Goal: Task Accomplishment & Management: Use online tool/utility

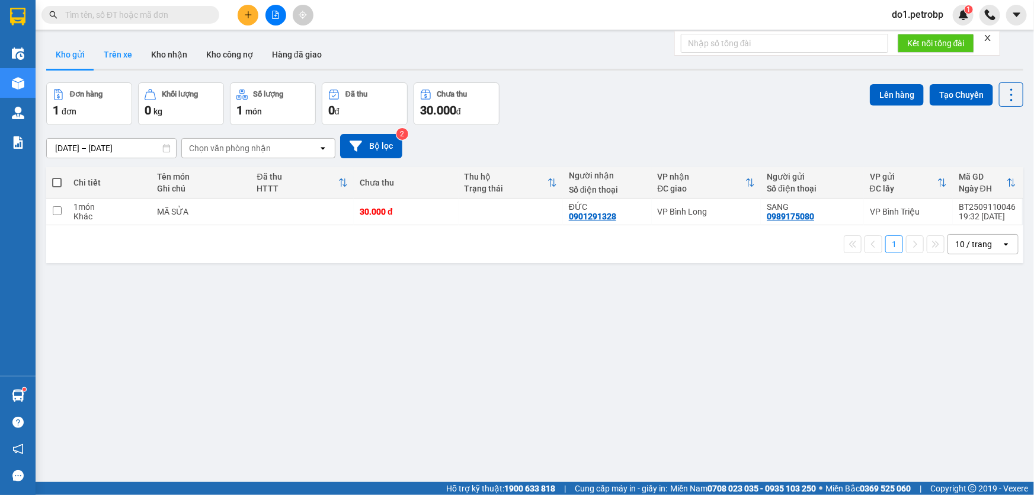
click at [115, 49] on button "Trên xe" at bounding box center [117, 54] width 47 height 28
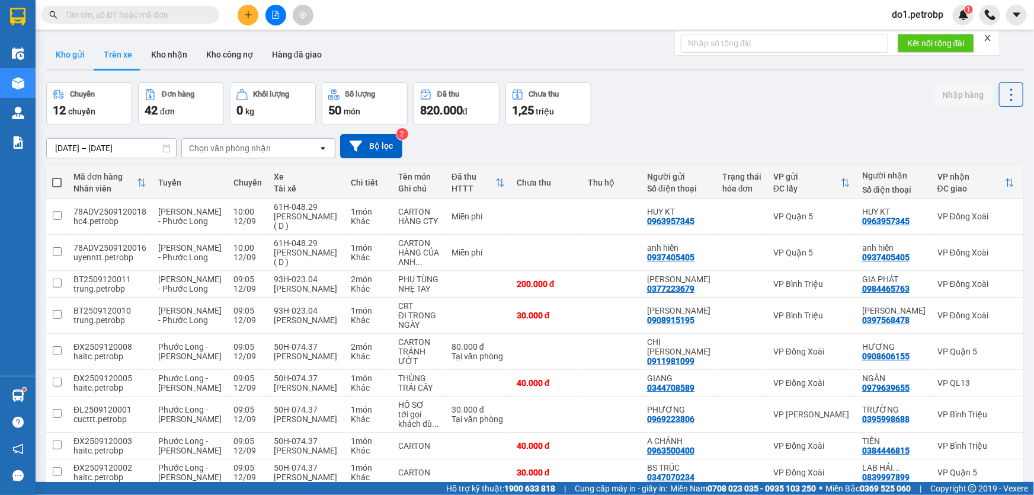
click at [65, 54] on button "Kho gửi" at bounding box center [70, 54] width 48 height 28
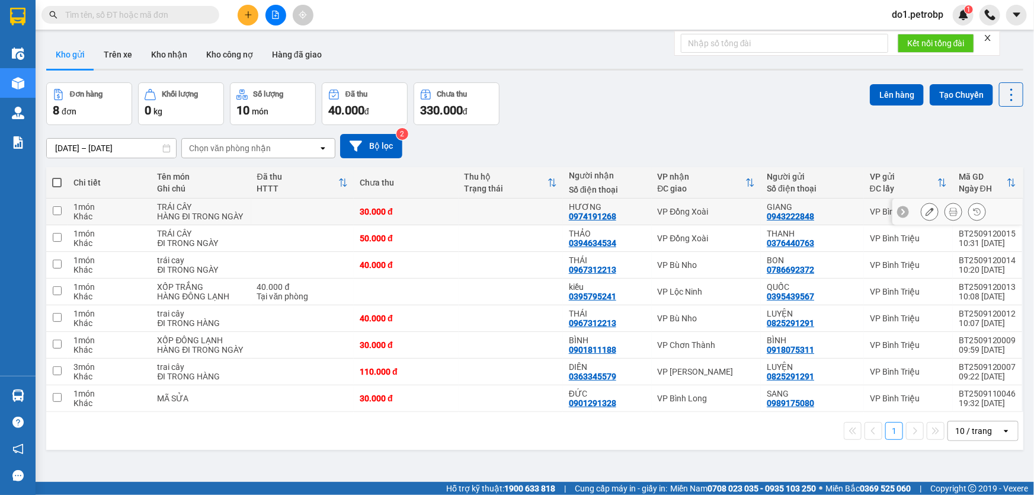
click at [536, 217] on td at bounding box center [511, 211] width 104 height 27
checkbox input "true"
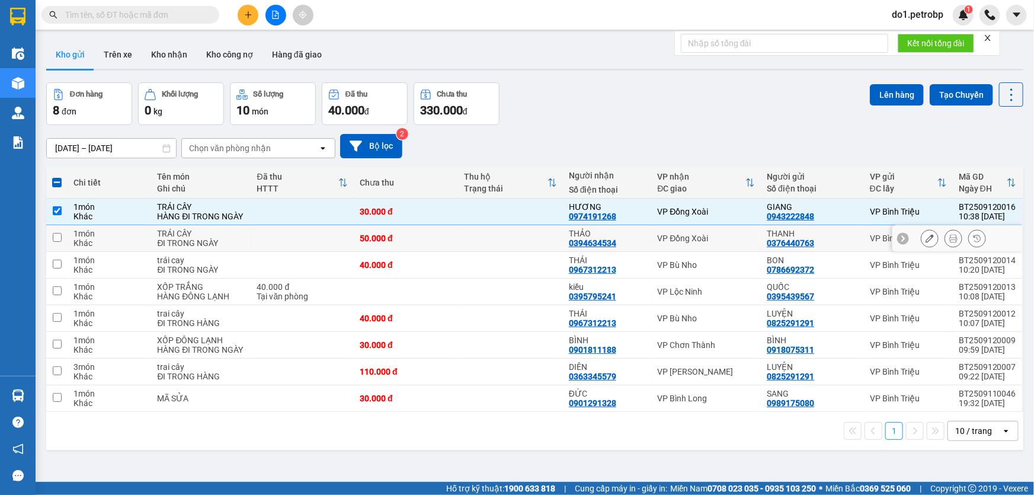
click at [495, 244] on td at bounding box center [511, 238] width 104 height 27
checkbox input "true"
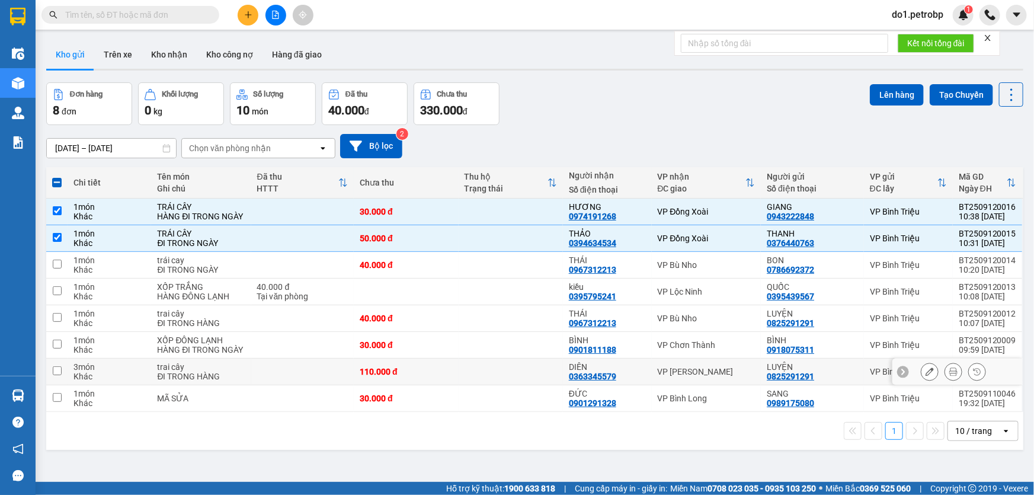
click at [547, 361] on td at bounding box center [511, 371] width 104 height 27
checkbox input "true"
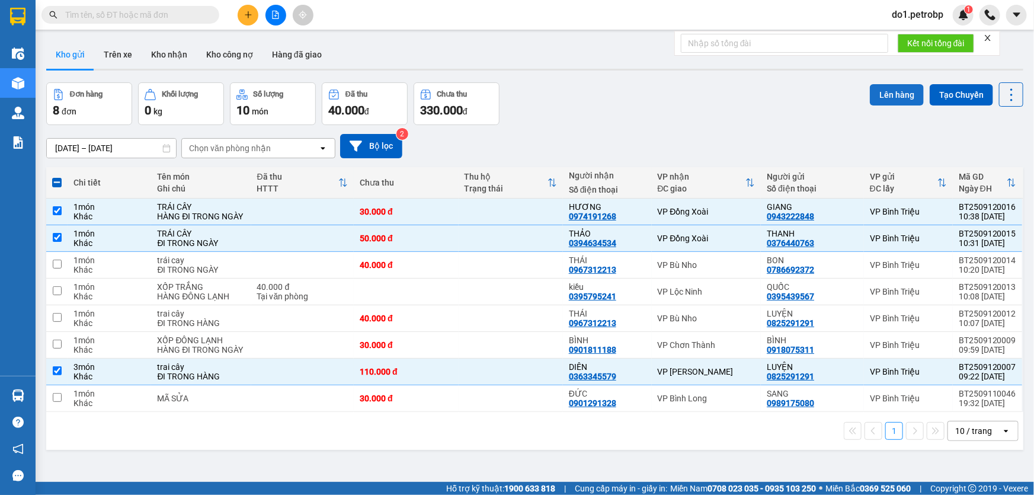
click at [899, 97] on button "Lên hàng" at bounding box center [897, 94] width 54 height 21
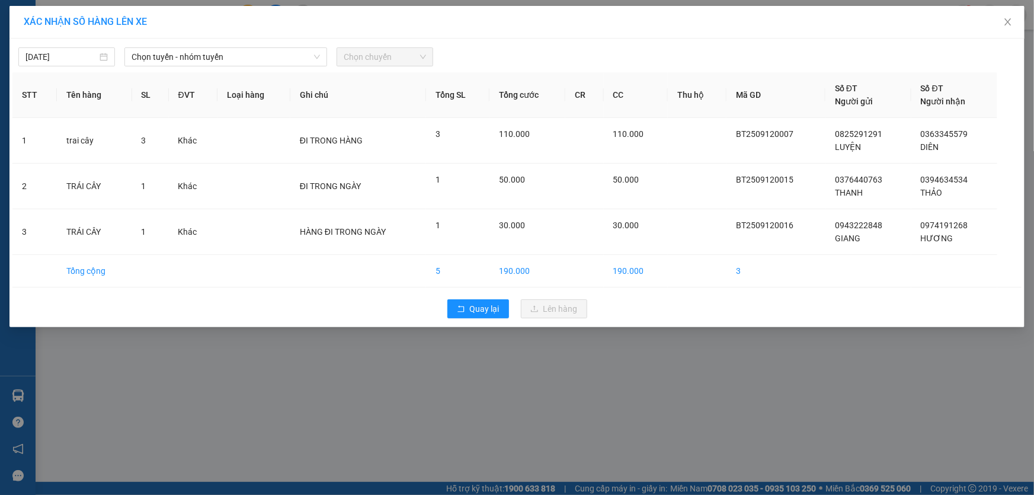
click at [184, 69] on div "[DATE] Chọn tuyến - nhóm tuyến Chọn chuyến STT Tên hàng SL ĐVT Loại hàng Ghi ch…" at bounding box center [516, 183] width 1015 height 289
click at [185, 62] on span "Chọn tuyến - nhóm tuyến" at bounding box center [226, 57] width 188 height 18
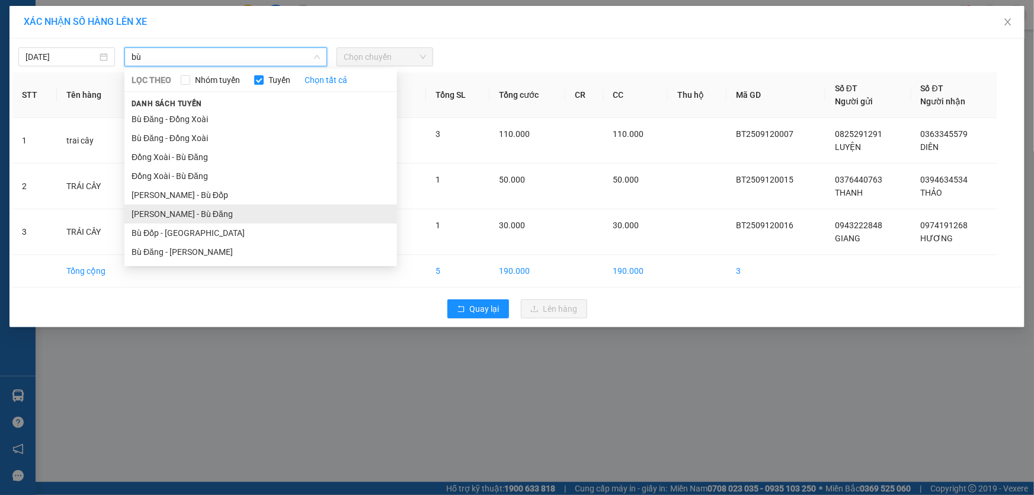
type input "bù"
click at [252, 214] on li "[PERSON_NAME] - Bù Đăng" at bounding box center [260, 213] width 273 height 19
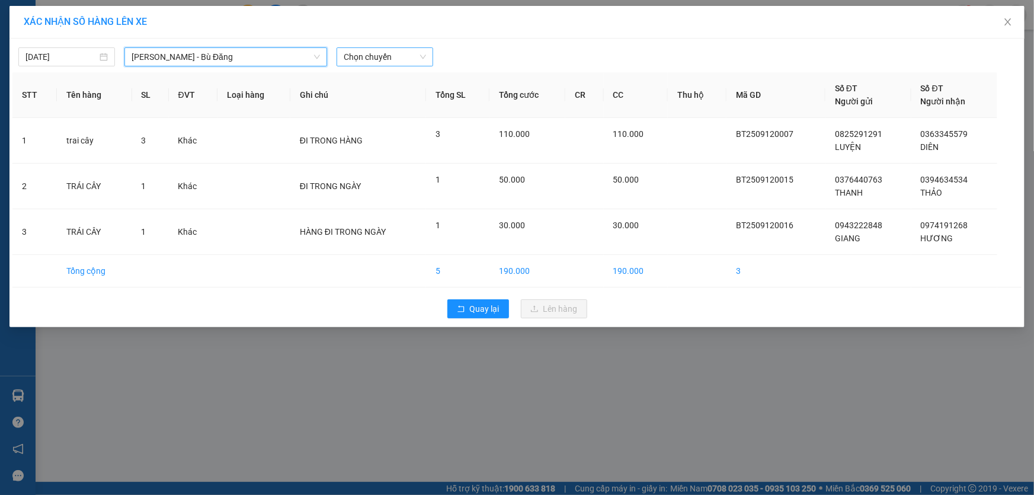
click at [388, 60] on span "Chọn chuyến" at bounding box center [385, 57] width 82 height 18
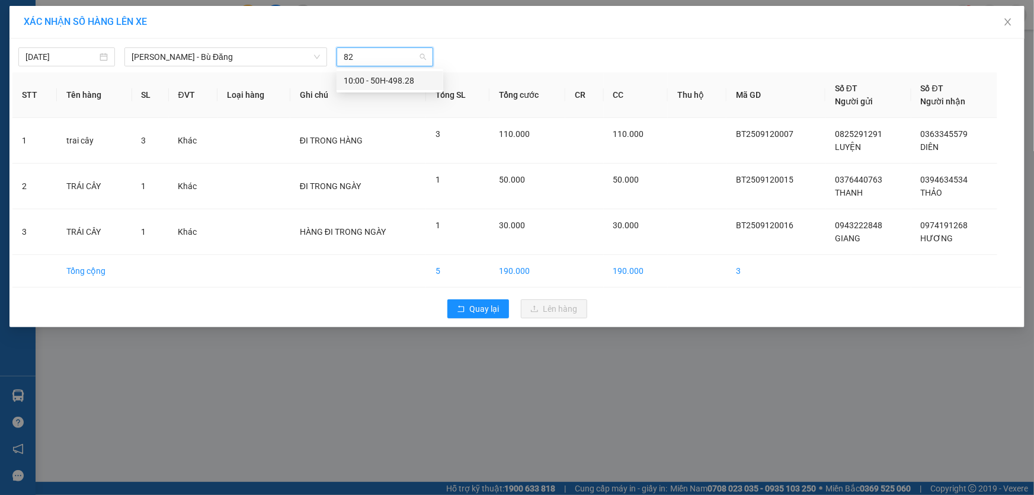
type input "828"
click at [370, 76] on div "10:00 - 50H-498.28" at bounding box center [390, 80] width 92 height 13
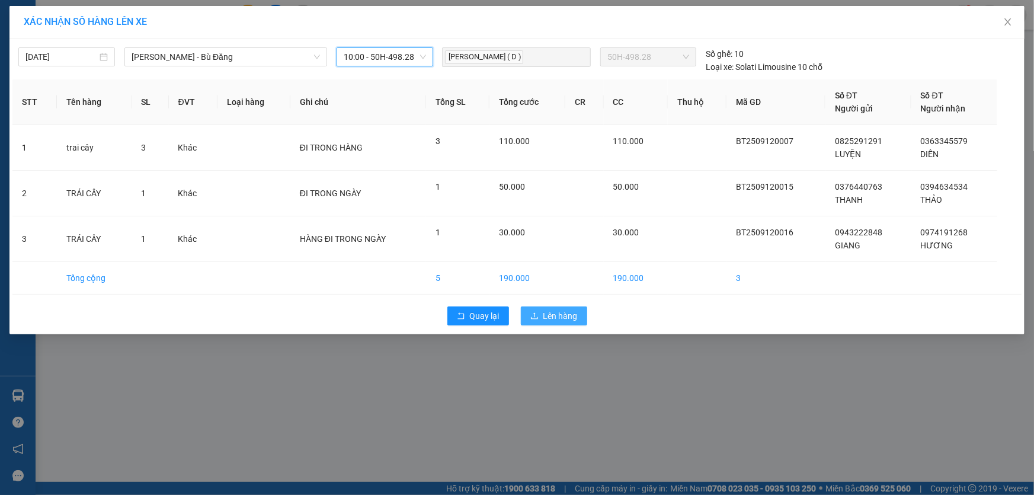
click at [557, 318] on span "Lên hàng" at bounding box center [560, 315] width 34 height 13
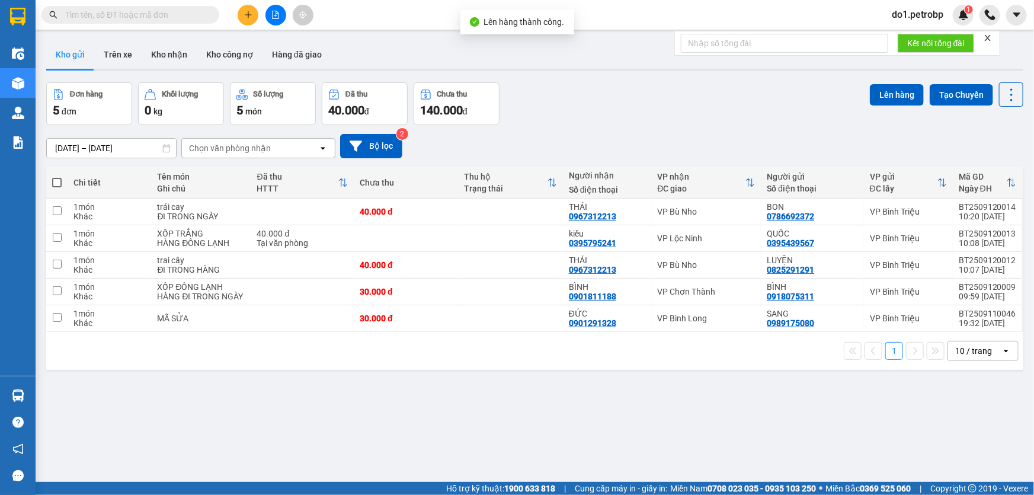
click at [277, 17] on icon "file-add" at bounding box center [275, 15] width 8 height 8
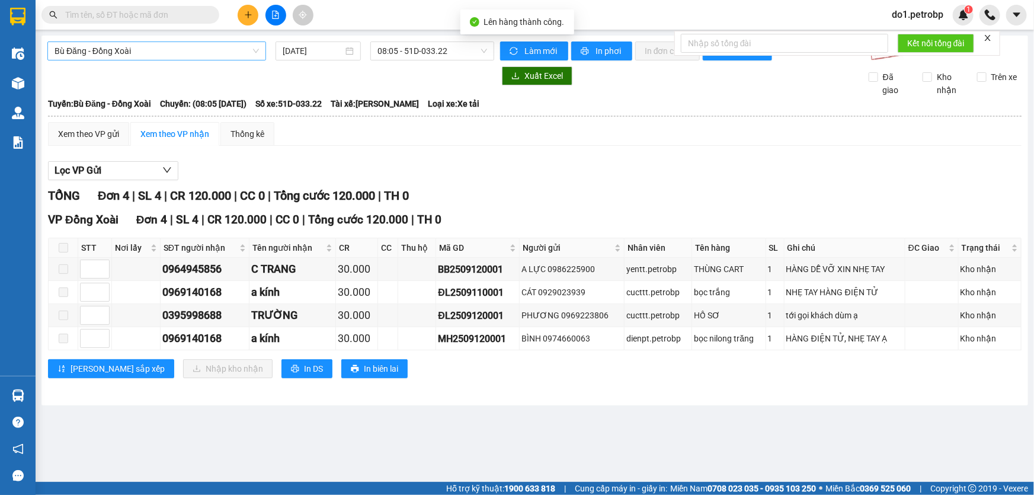
click at [130, 55] on span "Bù Đăng - Đồng Xoài" at bounding box center [157, 51] width 204 height 18
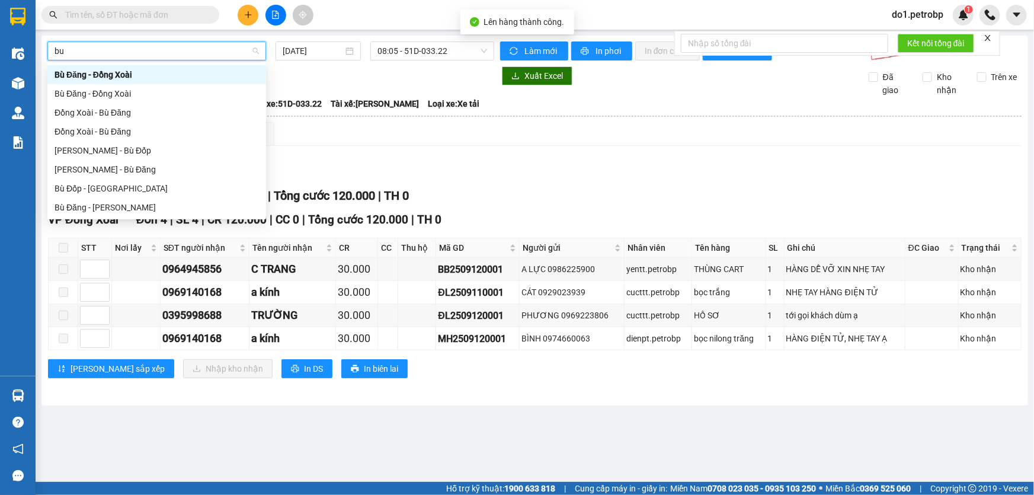
type input "bù"
drag, startPoint x: 113, startPoint y: 111, endPoint x: 134, endPoint y: 168, distance: 60.7
click at [134, 168] on div "Bù Đăng - Đồng Xoài Bù Đăng - Đồng Xoài Đồng Xoài - Bù Đăng Đồng Xoài - [GEOGRA…" at bounding box center [156, 141] width 219 height 152
click at [134, 169] on div "[PERSON_NAME] - Bù Đăng" at bounding box center [157, 169] width 204 height 13
type input "[DATE]"
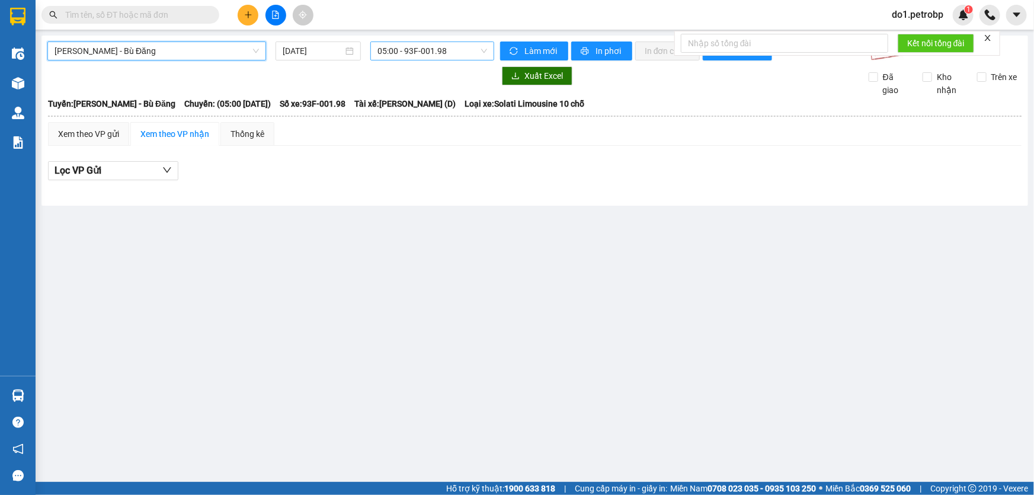
click at [424, 49] on span "05:00 - 93F-001.98" at bounding box center [432, 51] width 110 height 18
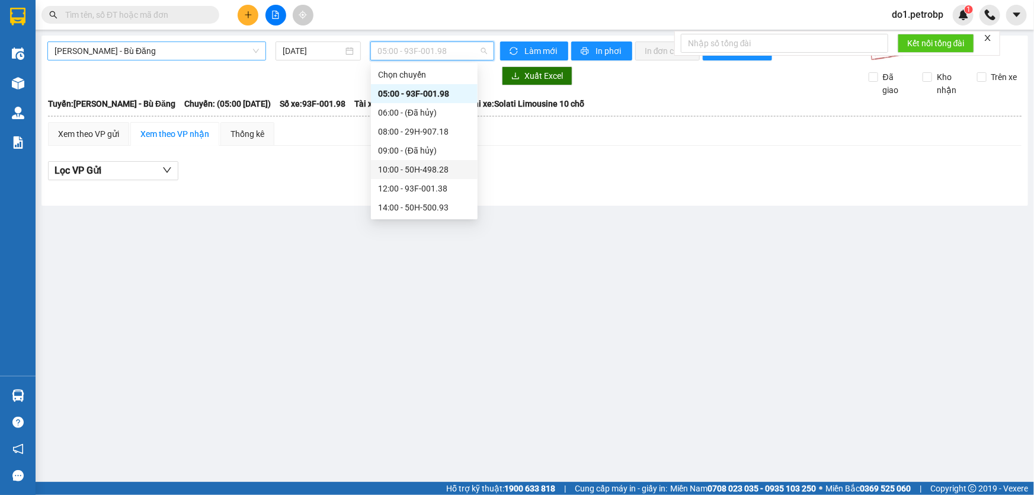
click at [419, 170] on div "10:00 - 50H-498.28" at bounding box center [424, 169] width 92 height 13
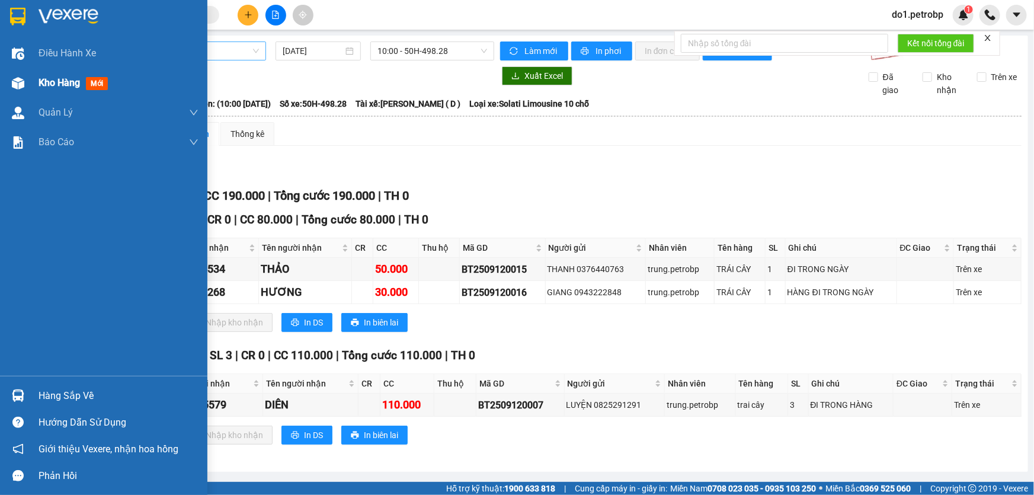
click at [51, 96] on div "Kho hàng mới" at bounding box center [119, 83] width 160 height 30
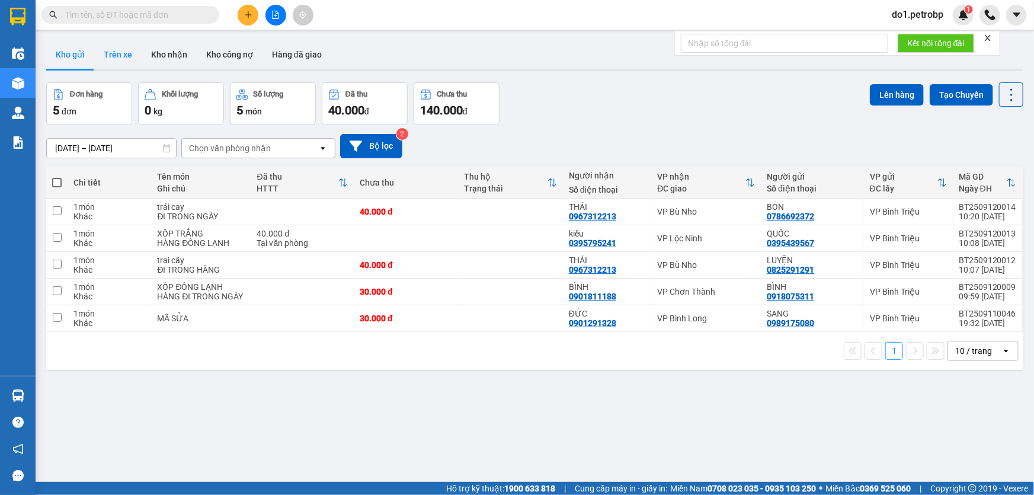
click at [132, 47] on button "Trên xe" at bounding box center [117, 54] width 47 height 28
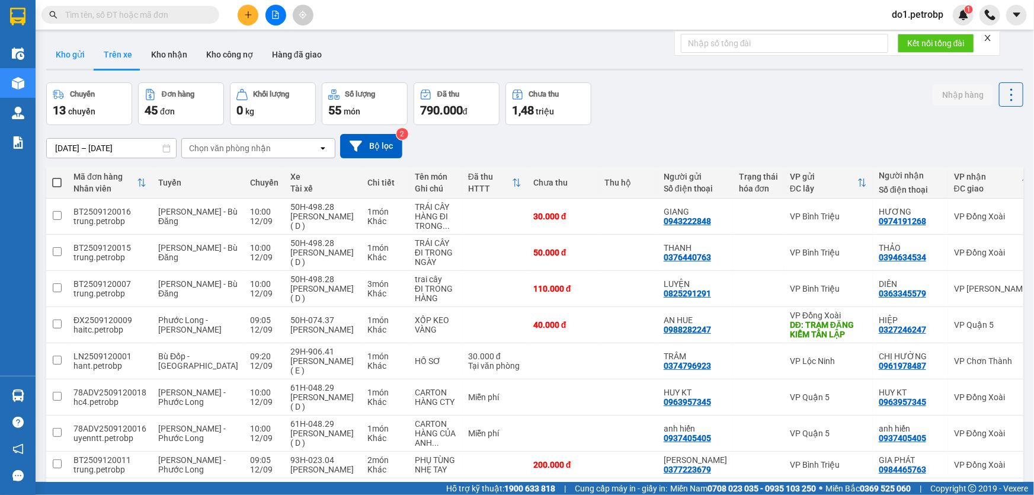
click at [56, 53] on button "Kho gửi" at bounding box center [70, 54] width 48 height 28
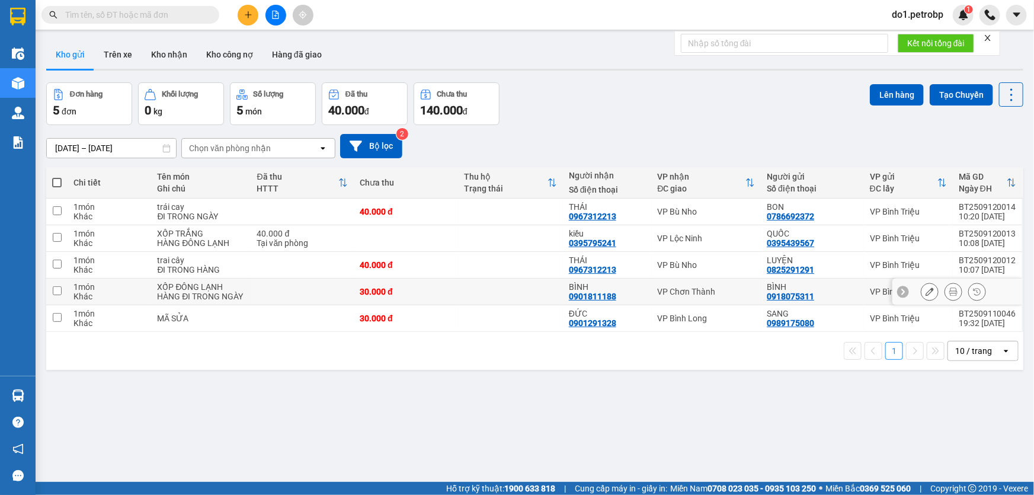
click at [615, 296] on div "BÌNH 0901811188" at bounding box center [607, 291] width 77 height 19
checkbox input "true"
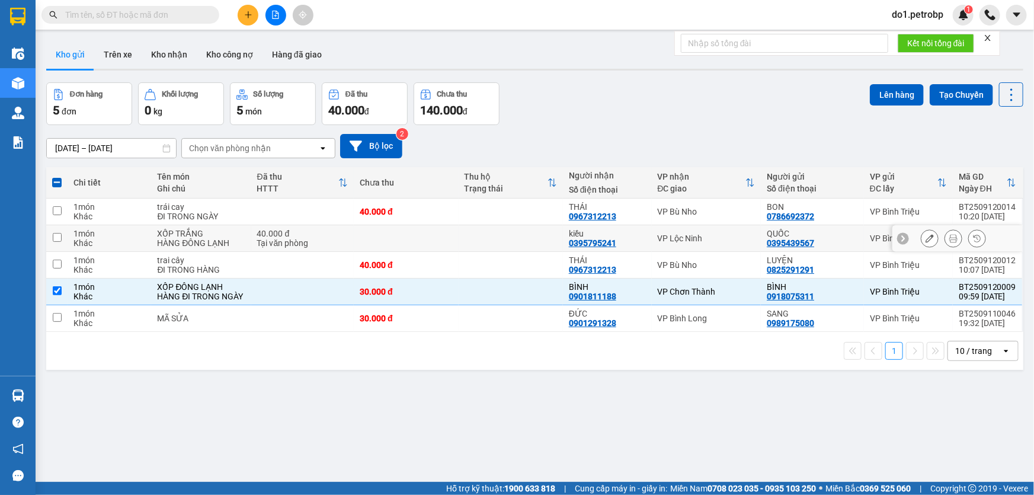
click at [569, 243] on div "0395795241" at bounding box center [592, 242] width 47 height 9
drag, startPoint x: 652, startPoint y: 246, endPoint x: 658, endPoint y: 239, distance: 8.8
click at [653, 246] on td "VP Lộc Ninh" at bounding box center [707, 238] width 110 height 27
checkbox input "true"
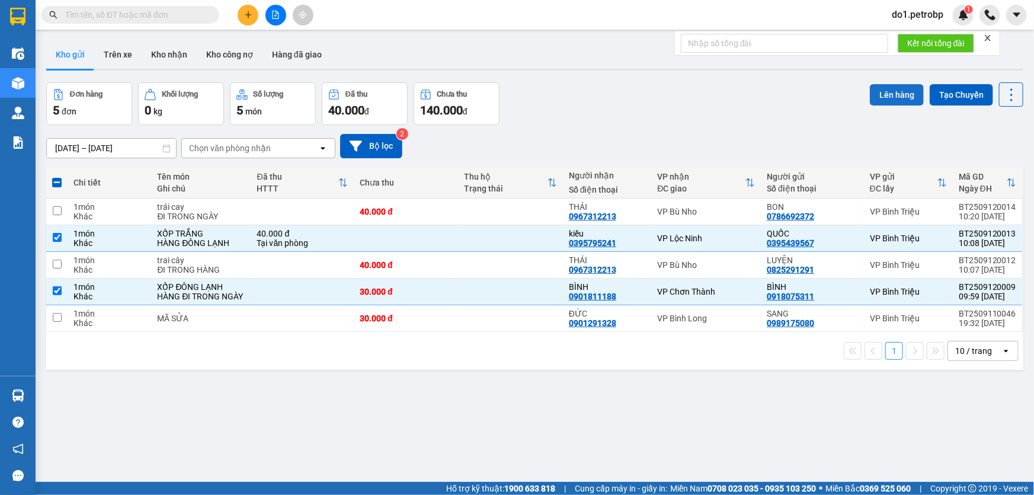
click at [881, 92] on button "Lên hàng" at bounding box center [897, 94] width 54 height 21
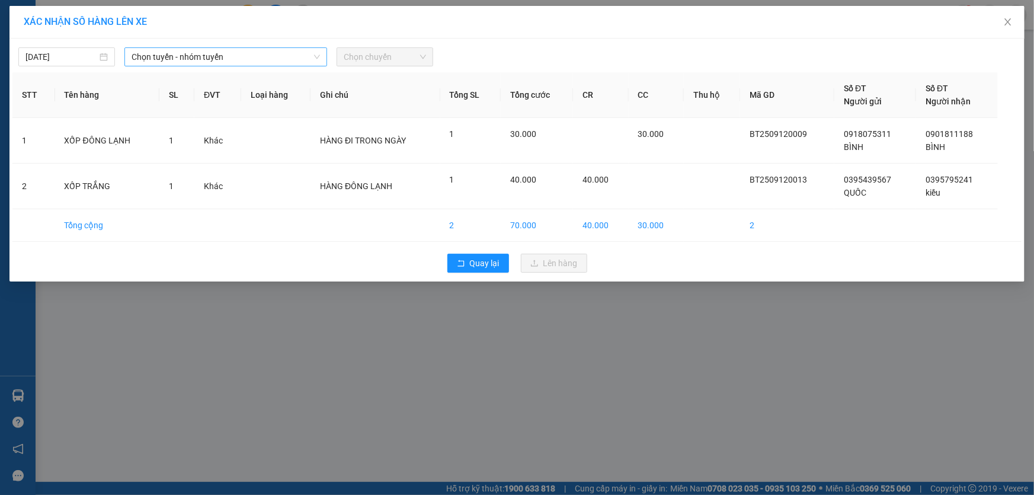
click at [207, 54] on span "Chọn tuyến - nhóm tuyến" at bounding box center [226, 57] width 188 height 18
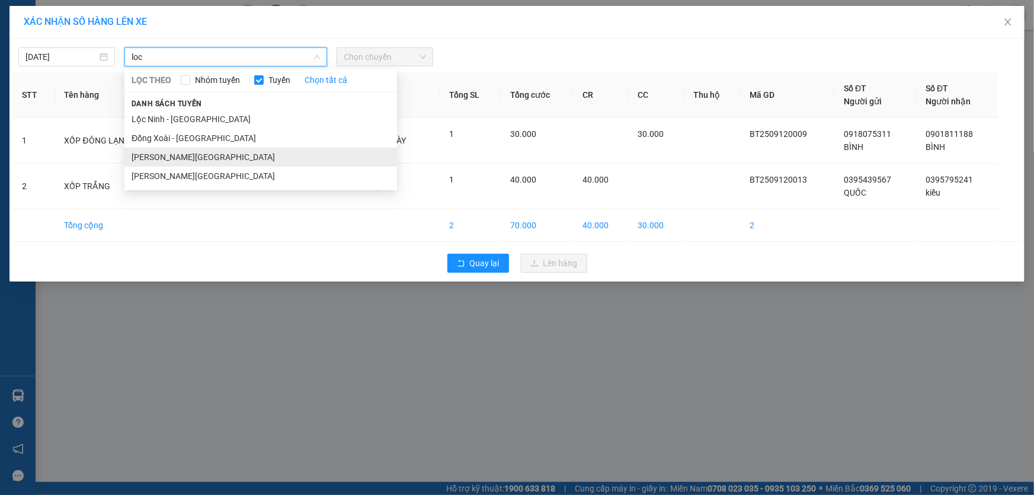
type input "loc"
click at [195, 153] on li "[PERSON_NAME][GEOGRAPHIC_DATA]" at bounding box center [260, 157] width 273 height 19
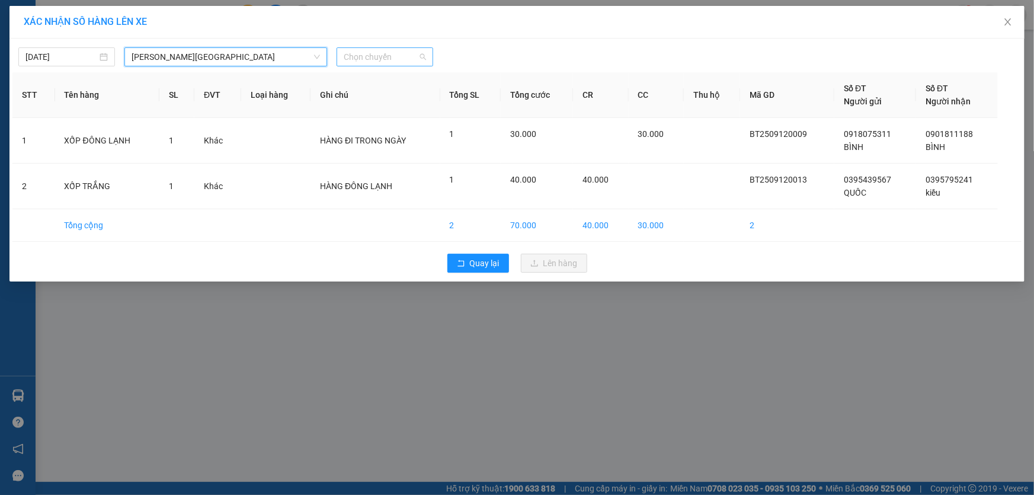
click at [354, 56] on span "Chọn chuyến" at bounding box center [385, 57] width 82 height 18
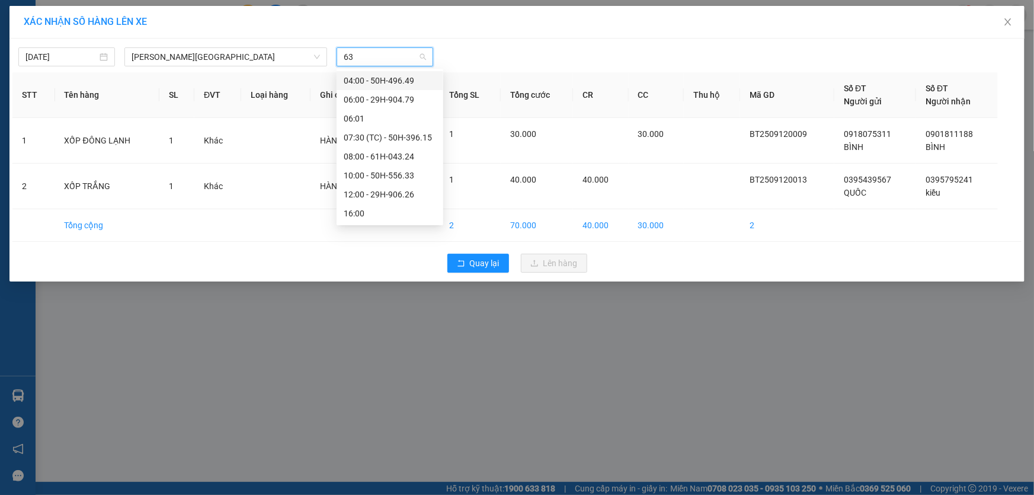
type input "633"
click at [358, 77] on div "10:00 - 50H-556.33" at bounding box center [390, 80] width 92 height 13
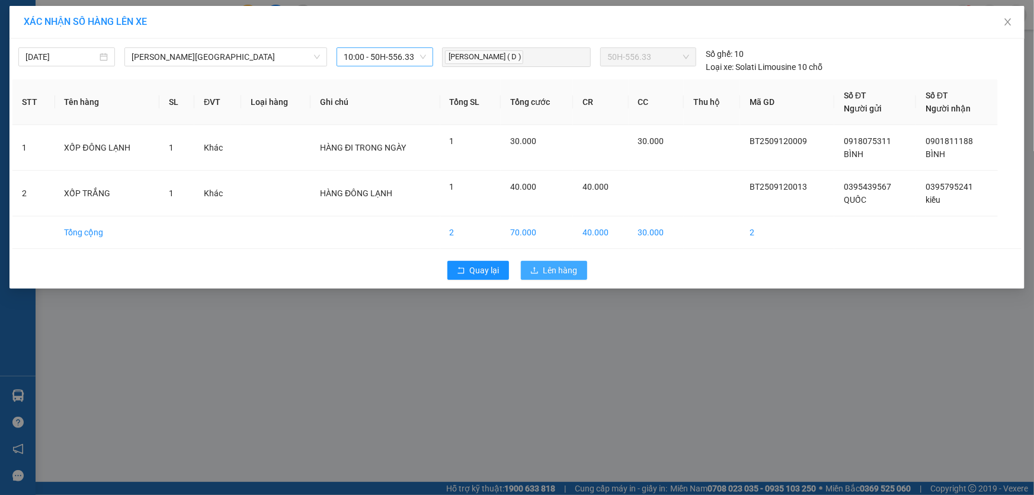
click at [548, 274] on span "Lên hàng" at bounding box center [560, 270] width 34 height 13
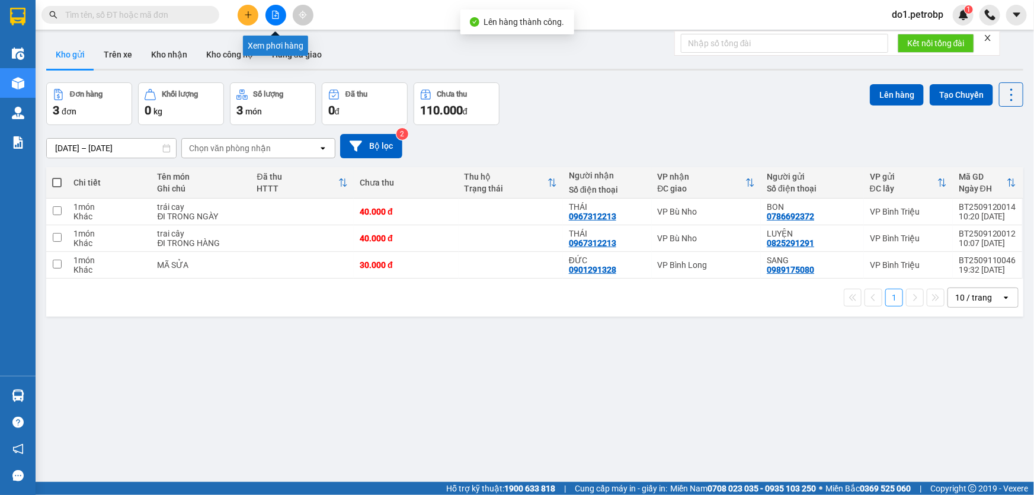
click at [281, 12] on button at bounding box center [275, 15] width 21 height 21
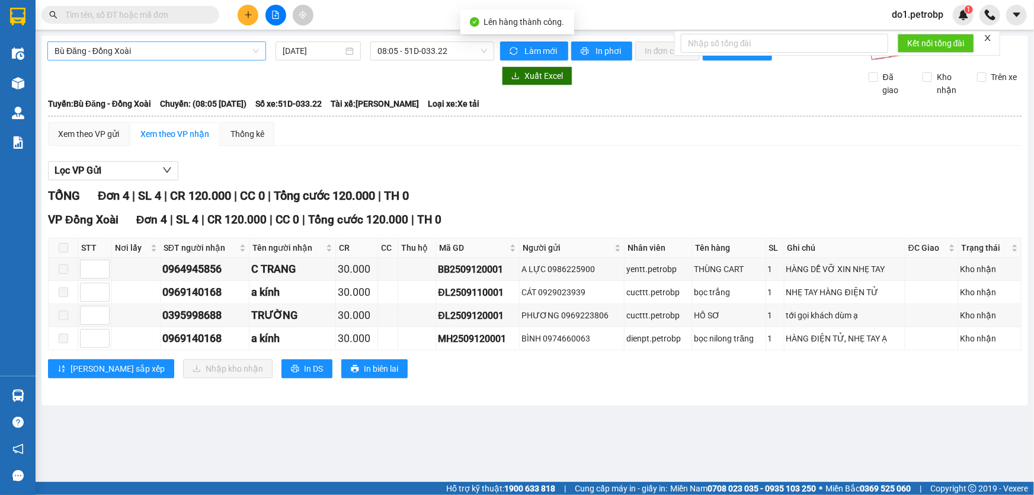
click at [116, 59] on span "Bù Đăng - Đồng Xoài" at bounding box center [157, 51] width 204 height 18
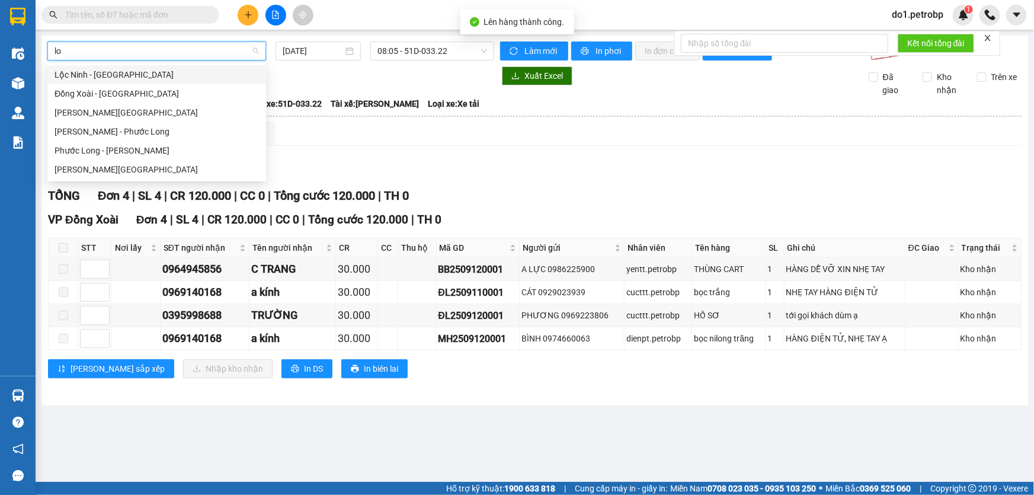
type input "loc"
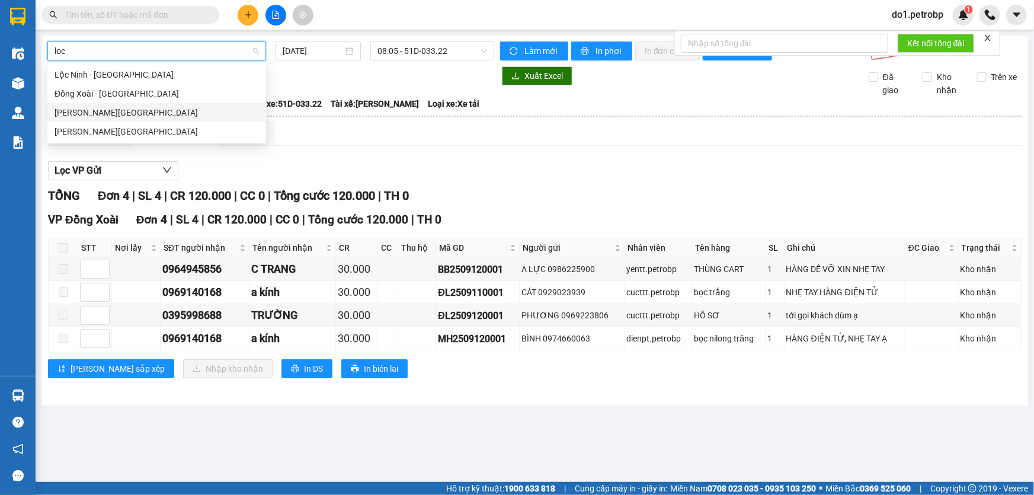
click at [95, 118] on div "[PERSON_NAME][GEOGRAPHIC_DATA]" at bounding box center [157, 112] width 204 height 13
type input "[DATE]"
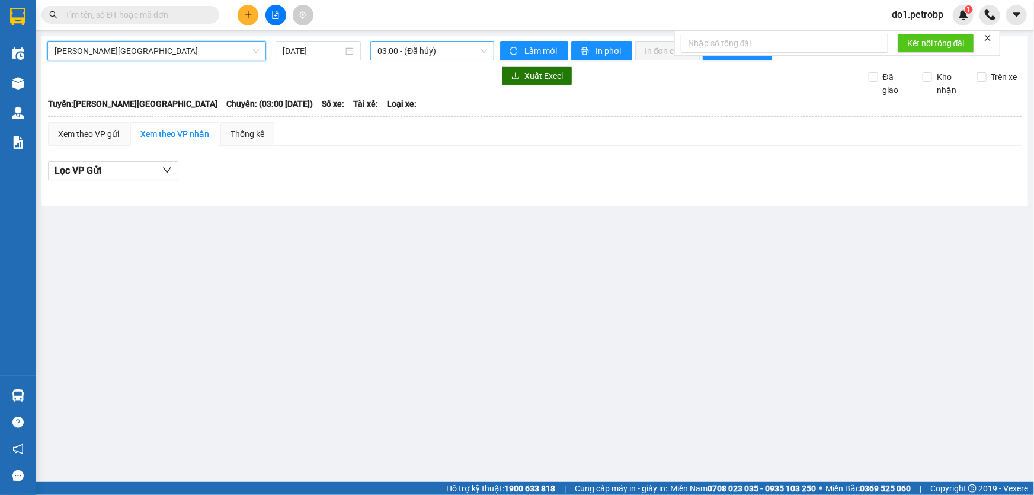
click at [412, 50] on span "03:00 - (Đã hủy)" at bounding box center [432, 51] width 110 height 18
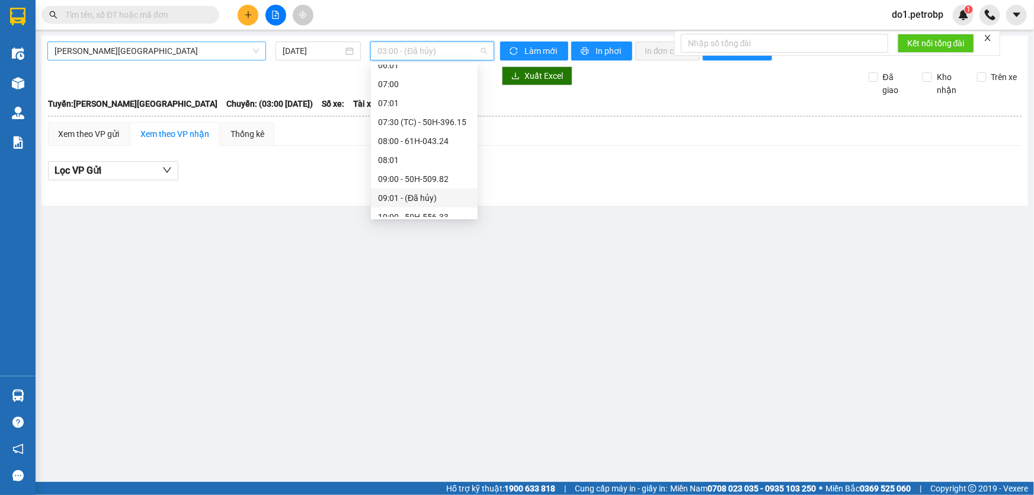
scroll to position [269, 0]
click at [405, 108] on div "10:00 - 50H-556.33" at bounding box center [424, 108] width 92 height 13
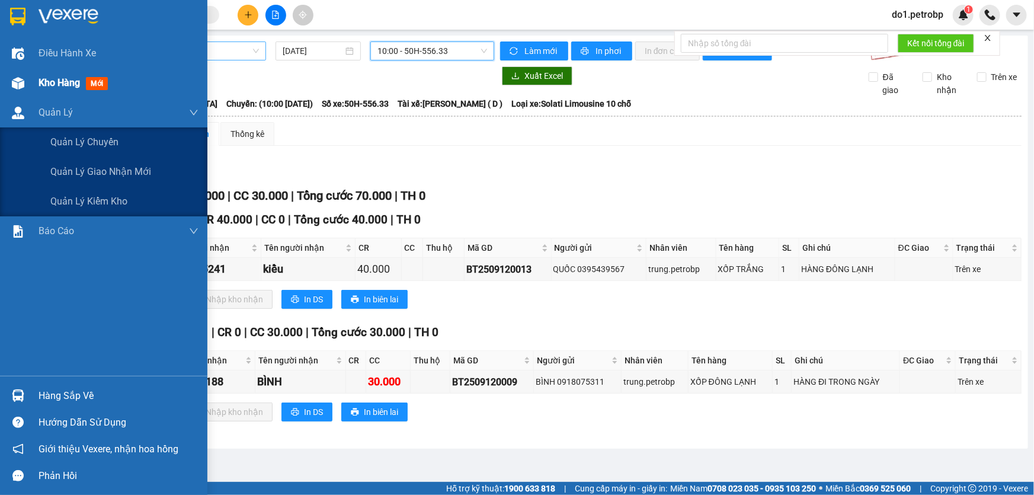
click at [4, 92] on div "Kho hàng mới" at bounding box center [103, 83] width 207 height 30
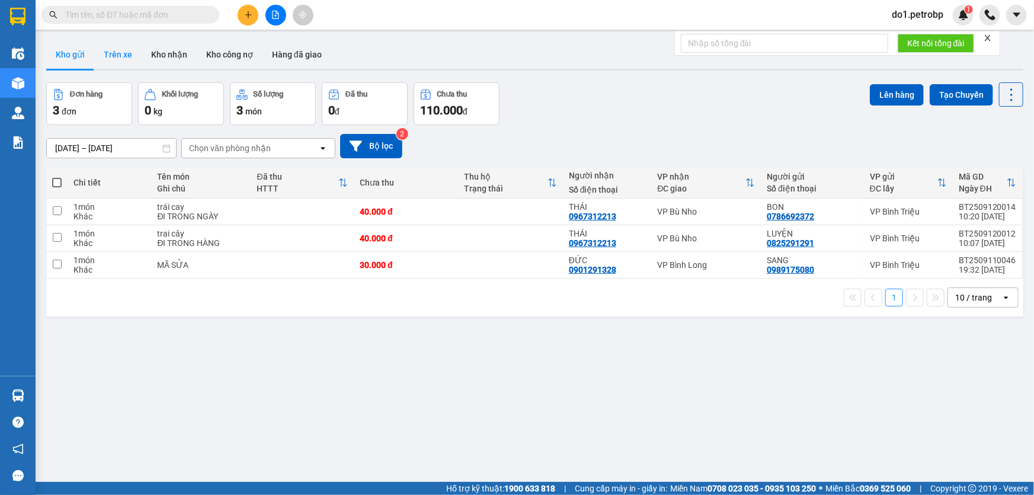
drag, startPoint x: 124, startPoint y: 46, endPoint x: 102, endPoint y: 55, distance: 24.0
click at [123, 47] on button "Trên xe" at bounding box center [117, 54] width 47 height 28
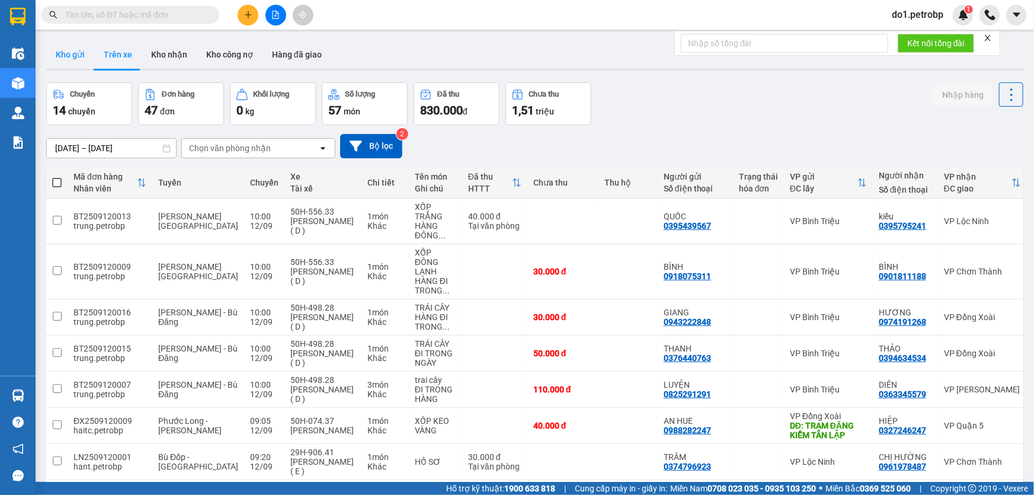
click at [72, 59] on button "Kho gửi" at bounding box center [70, 54] width 48 height 28
